Goal: Obtain resource: Download file/media

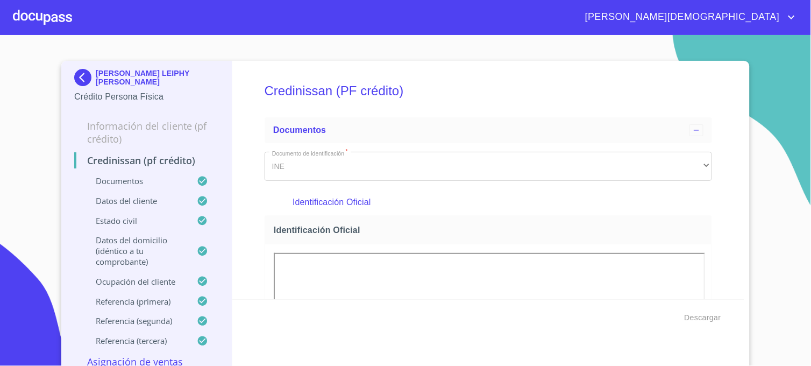
click at [79, 79] on img at bounding box center [85, 77] width 22 height 17
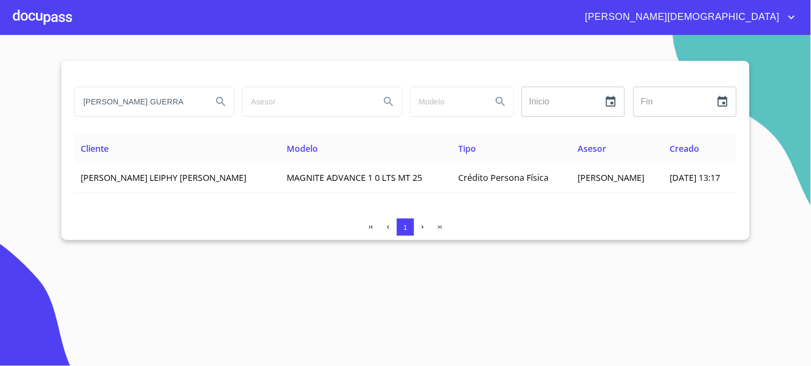
drag, startPoint x: 169, startPoint y: 102, endPoint x: -1, endPoint y: 102, distance: 170.0
click at [0, 102] on html "[PERSON_NAME] [PERSON_NAME] GUERRA Inicio ​ Fin ​ Cliente Modelo Tipo Asesor Cr…" at bounding box center [405, 183] width 811 height 366
click at [223, 109] on button "Search" at bounding box center [221, 102] width 26 height 26
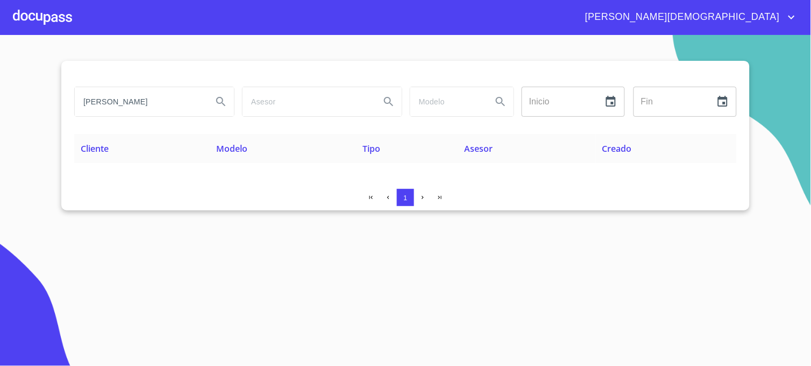
click at [132, 102] on input "[PERSON_NAME]" at bounding box center [139, 101] width 129 height 29
type input "[PERSON_NAME]"
click at [222, 107] on icon "Search" at bounding box center [221, 101] width 13 height 13
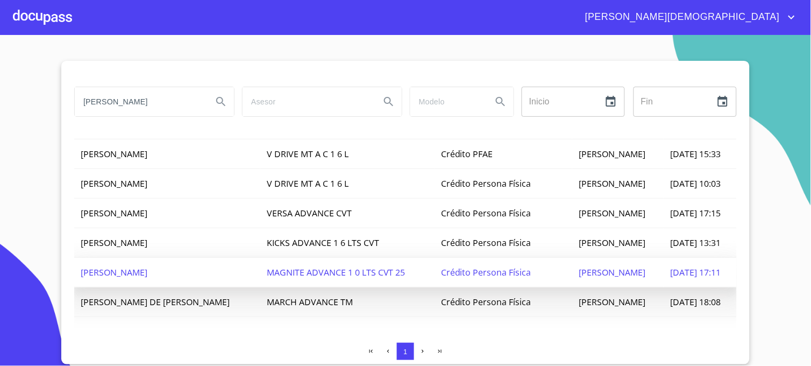
scroll to position [119, 0]
click at [579, 266] on span "CARLOS GOMEZ SANTIAGO" at bounding box center [612, 272] width 67 height 12
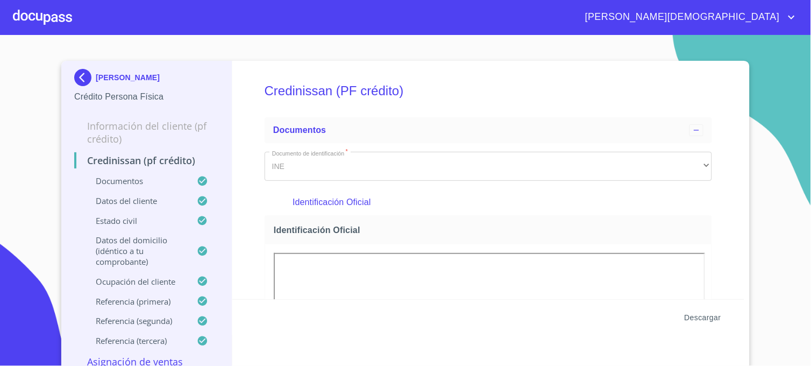
click at [691, 316] on span "Descargar" at bounding box center [703, 317] width 37 height 13
click at [79, 81] on img at bounding box center [85, 77] width 22 height 17
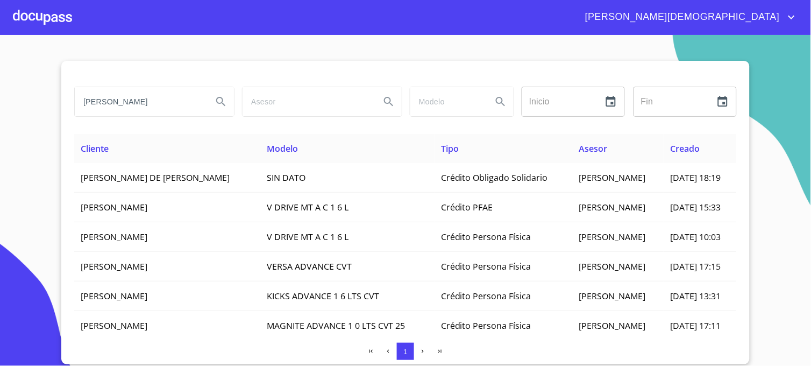
drag, startPoint x: 159, startPoint y: 107, endPoint x: 61, endPoint y: 111, distance: 98.0
click at [61, 111] on section "GUTIERREZ HERNANDEZ Inicio ​ Fin ​ Cliente Modelo Tipo Asesor Creado JOSE DE JE…" at bounding box center [405, 200] width 811 height 331
click at [183, 114] on input "MARTIN DEL CAMPO" at bounding box center [139, 101] width 129 height 29
type input "MARTIN DEL CAMPO GUTIERREZ"
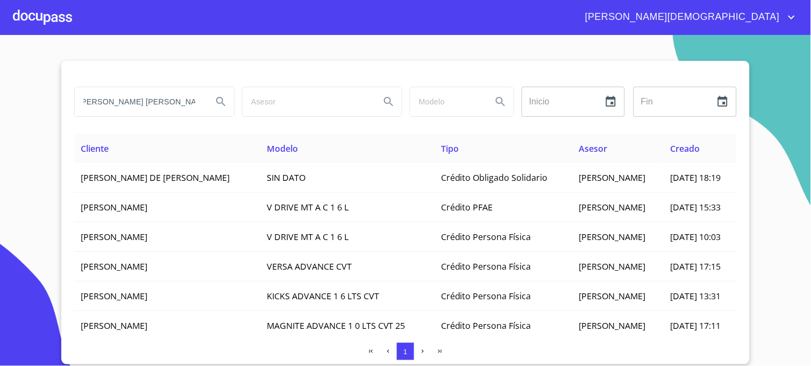
click at [214, 101] on button "Search" at bounding box center [221, 102] width 26 height 26
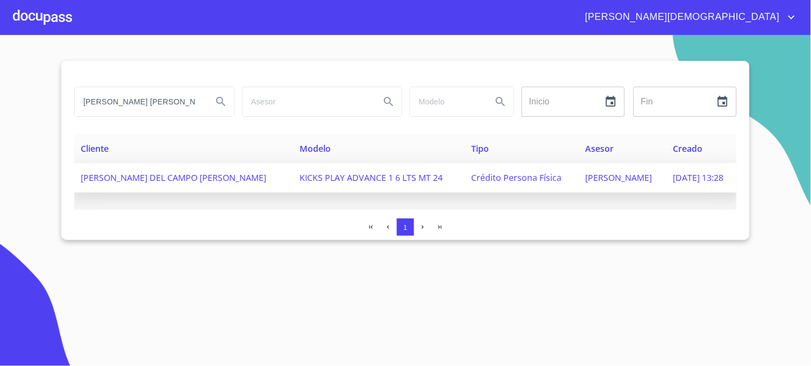
click at [586, 183] on span "DANIEL ROMERO RAMOS" at bounding box center [619, 178] width 67 height 12
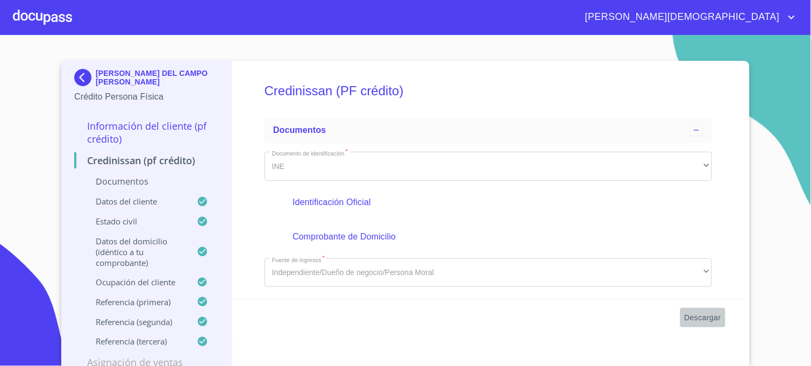
click at [702, 317] on span "Descargar" at bounding box center [703, 317] width 37 height 13
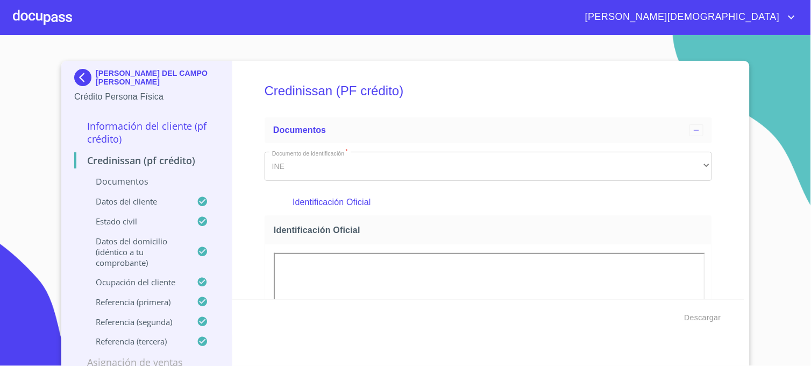
click at [79, 81] on img at bounding box center [85, 77] width 22 height 17
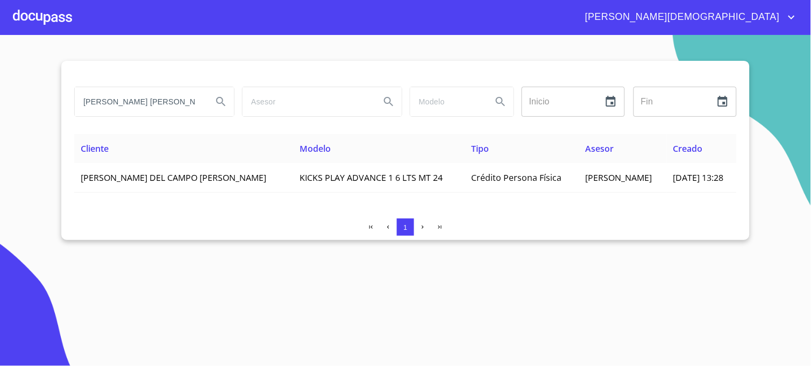
scroll to position [0, 5]
drag, startPoint x: 83, startPoint y: 104, endPoint x: 222, endPoint y: 110, distance: 139.5
click at [222, 110] on div "MARTIN DEL CAMPO GUTIERREZ" at bounding box center [154, 101] width 159 height 29
type input "FRANCO SANTANA"
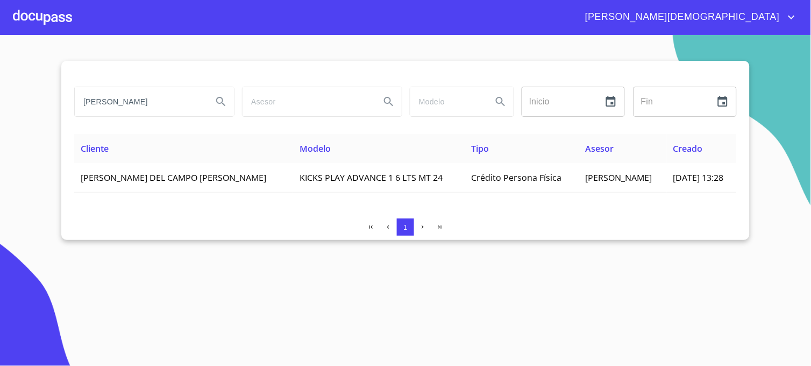
click at [222, 110] on button "Search" at bounding box center [221, 102] width 26 height 26
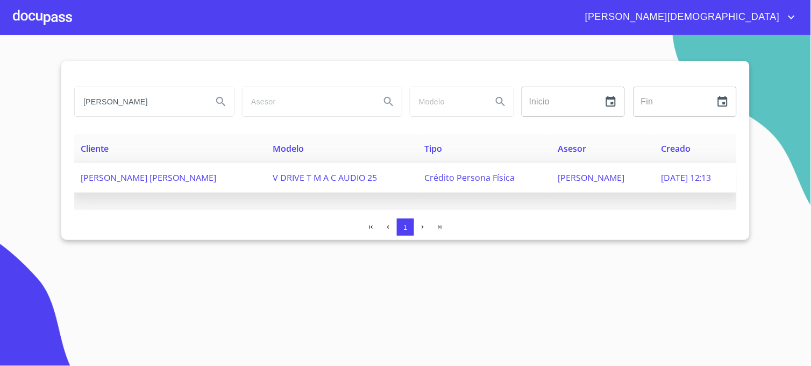
click at [584, 179] on span "MAURICIO MARISCAL" at bounding box center [592, 178] width 67 height 12
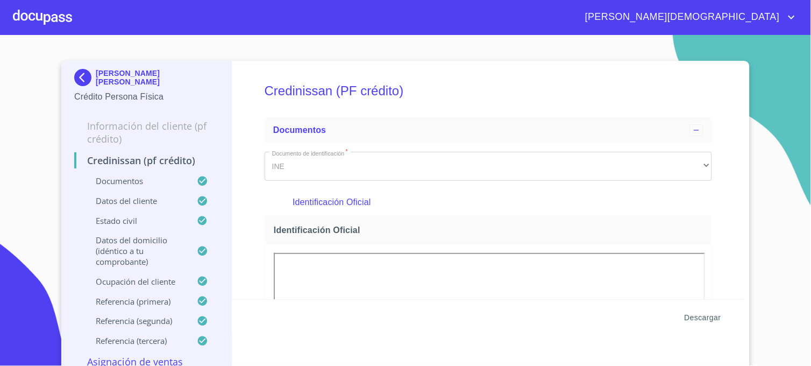
click at [702, 317] on span "Descargar" at bounding box center [703, 317] width 37 height 13
click at [82, 76] on img at bounding box center [85, 77] width 22 height 17
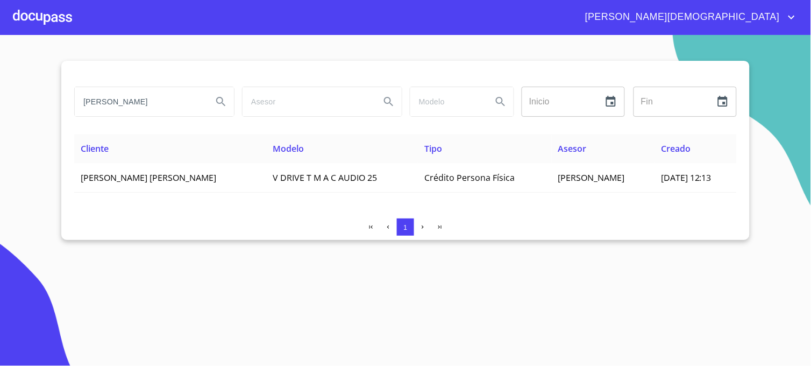
drag, startPoint x: 175, startPoint y: 100, endPoint x: 34, endPoint y: 101, distance: 141.5
click at [34, 101] on section "FRANCO SANTANA Inicio ​ Fin ​ Cliente Modelo Tipo Asesor Creado J. JESUS FRANCO…" at bounding box center [405, 200] width 811 height 331
type input "RAMIREZ SAVERIO"
click at [224, 98] on icon "Search" at bounding box center [221, 101] width 13 height 13
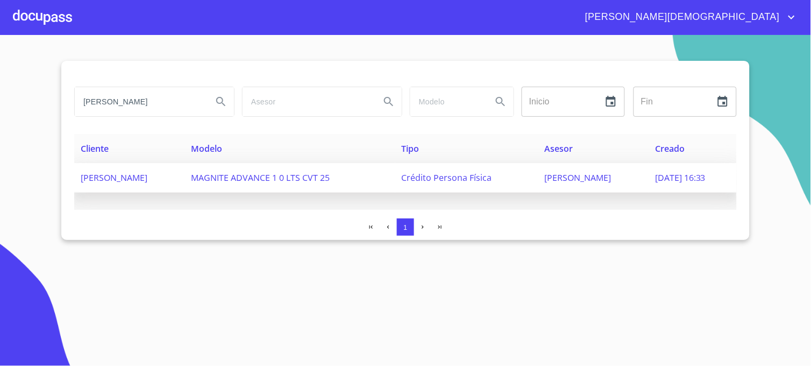
click at [492, 175] on span "Crédito Persona Física" at bounding box center [447, 178] width 90 height 12
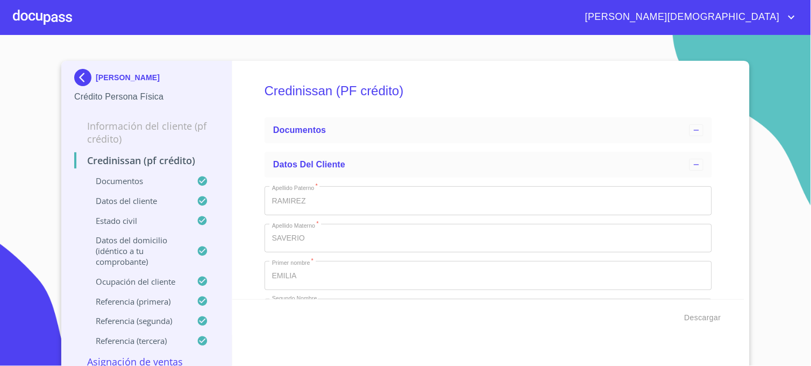
type input "1 de feb. de 2023"
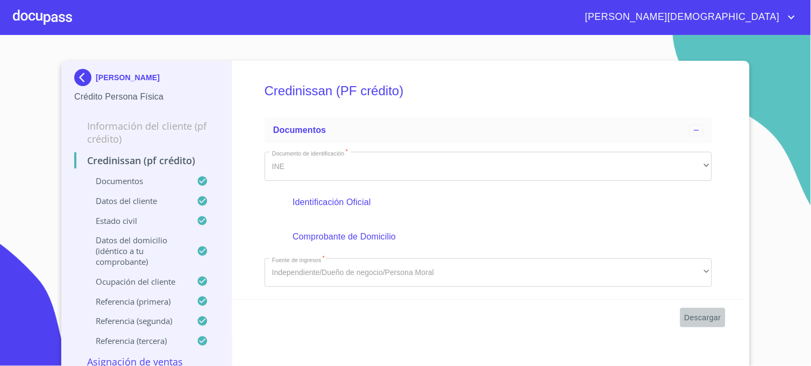
click at [691, 319] on span "Descargar" at bounding box center [703, 317] width 37 height 13
